Goal: Task Accomplishment & Management: Manage account settings

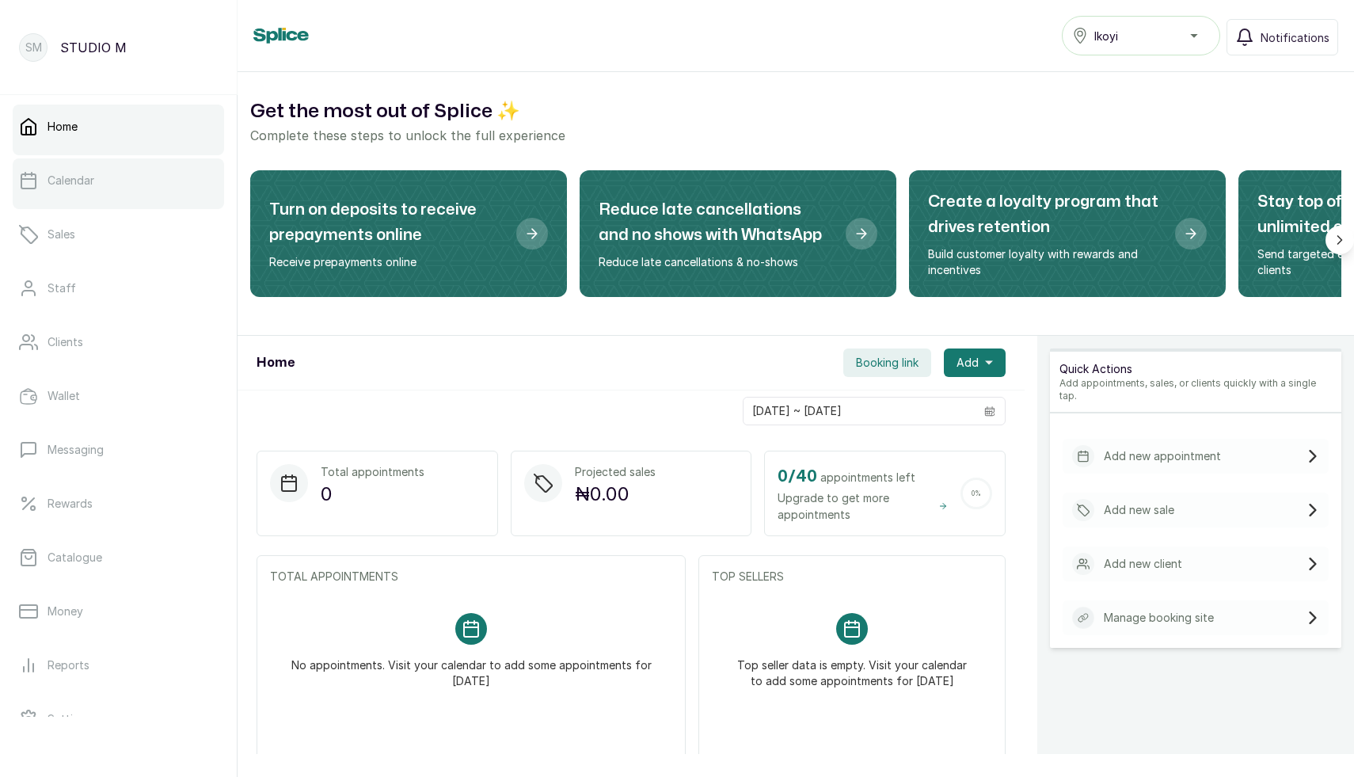
click at [78, 199] on link "Calendar" at bounding box center [118, 180] width 211 height 44
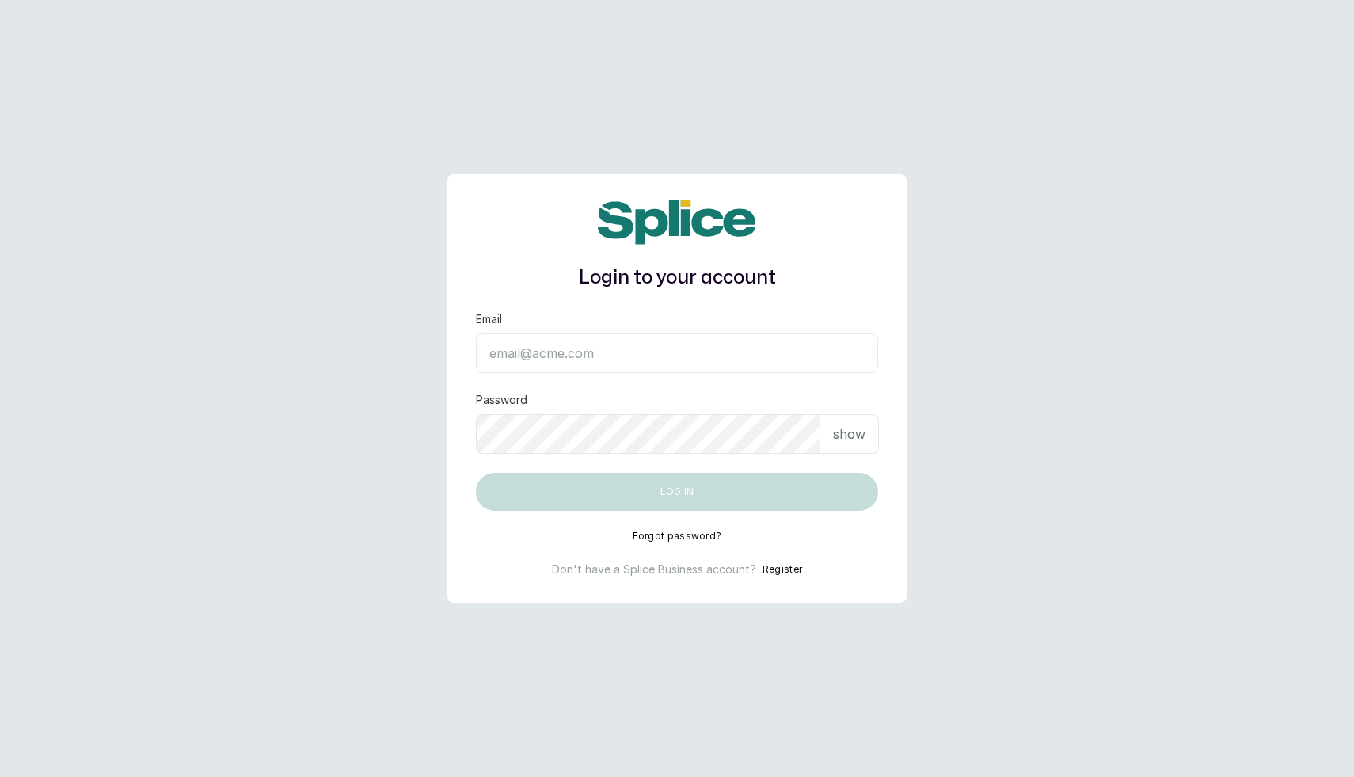
click at [551, 350] on input "Email" at bounding box center [677, 353] width 402 height 40
type input "[EMAIL_ADDRESS][DOMAIN_NAME]"
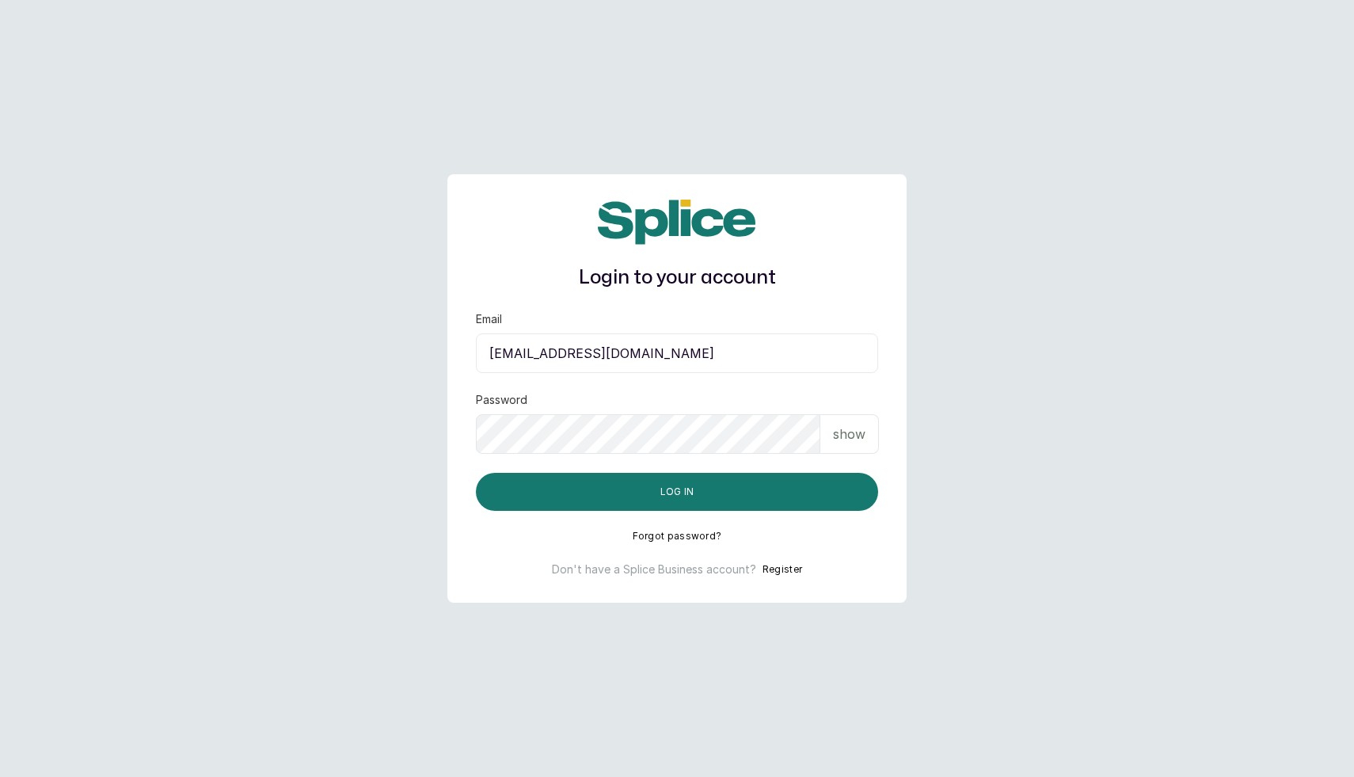
click at [664, 512] on div "Login to your account Email [EMAIL_ADDRESS][DOMAIN_NAME] Password show Log in F…" at bounding box center [676, 388] width 459 height 428
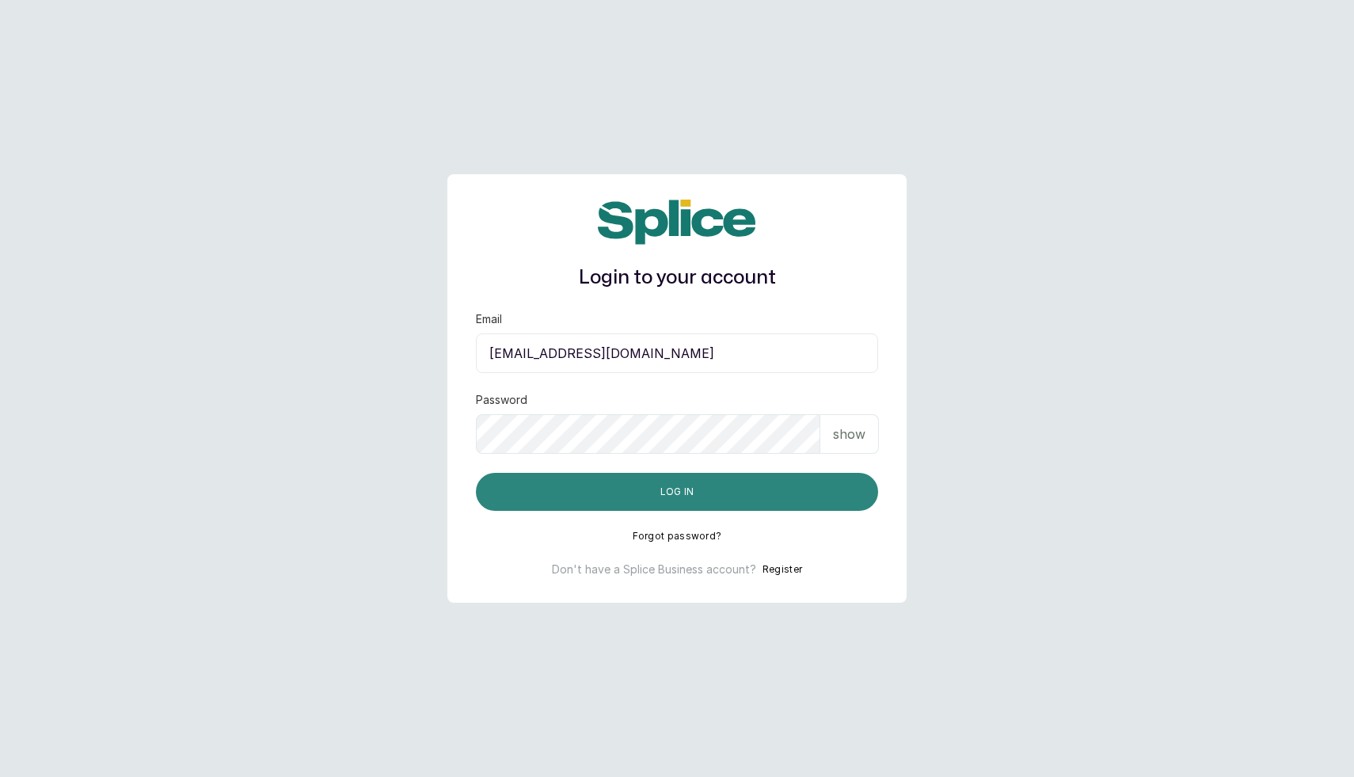
click at [714, 493] on button "Log in" at bounding box center [677, 492] width 402 height 38
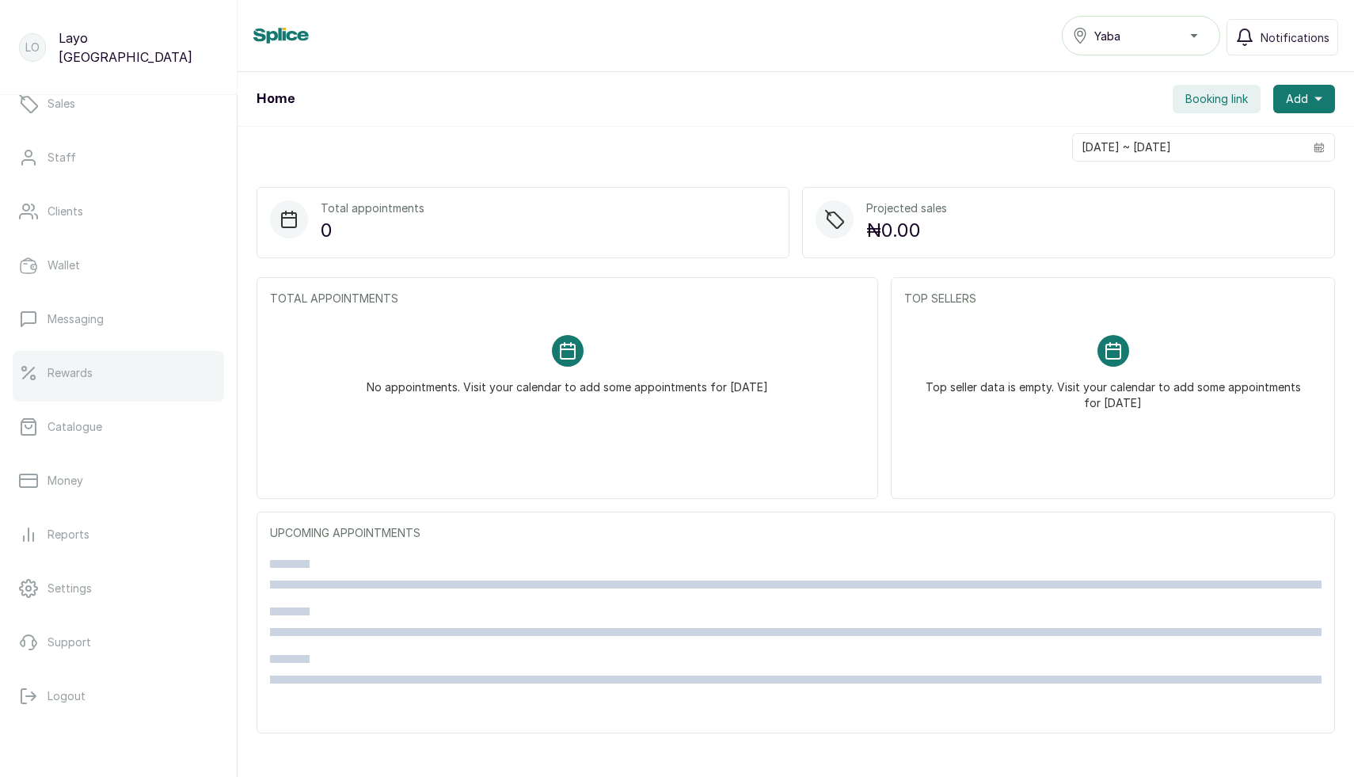
scroll to position [138, 0]
click at [66, 351] on link "Rewards" at bounding box center [118, 366] width 211 height 44
